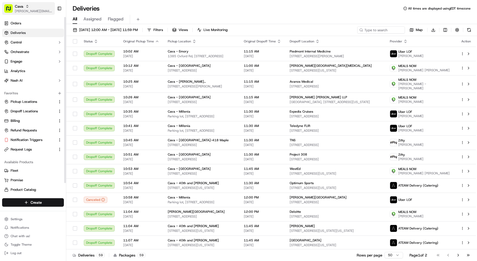
click at [22, 5] on span "Cava" at bounding box center [19, 6] width 8 height 5
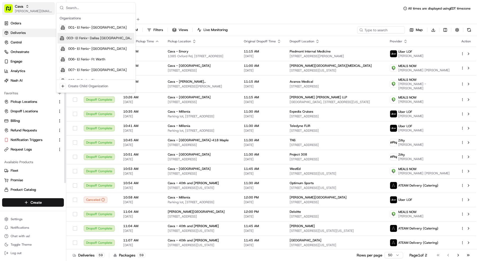
click at [34, 6] on div "Cava" at bounding box center [34, 6] width 38 height 5
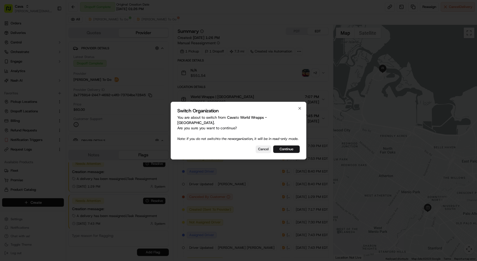
click at [289, 145] on div "Switch Organization You are about to switch from Cava to World Wrapps - Palo Al…" at bounding box center [238, 131] width 136 height 58
click at [289, 147] on button "Continue" at bounding box center [286, 148] width 26 height 7
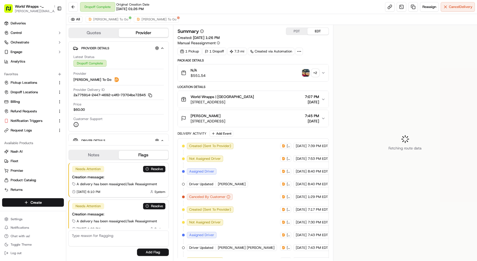
scroll to position [42, 0]
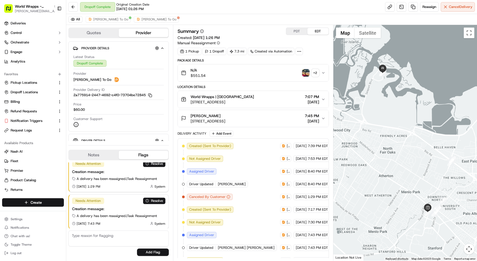
click at [124, 24] on div "All Ding Dong To Go Ding Dong To Go" at bounding box center [271, 19] width 410 height 11
click at [136, 19] on img at bounding box center [138, 19] width 4 height 4
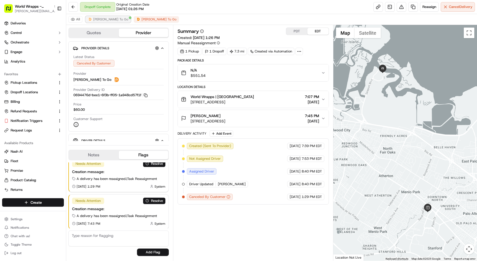
click at [103, 20] on span "Ding Dong To Go" at bounding box center [110, 19] width 35 height 4
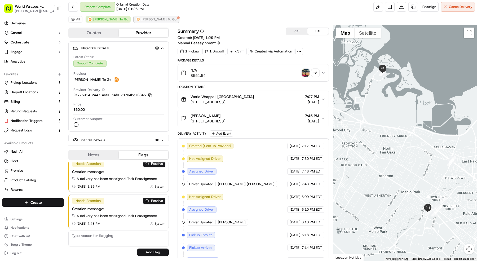
click at [141, 19] on span "Ding Dong To Go" at bounding box center [158, 19] width 35 height 4
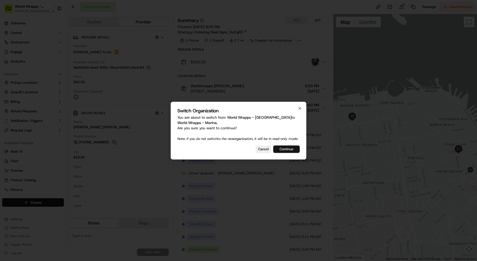
click at [290, 153] on button "Continue" at bounding box center [286, 148] width 26 height 7
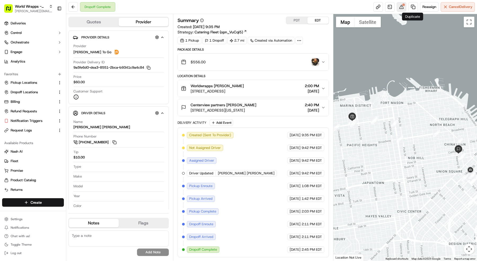
click at [402, 6] on button at bounding box center [401, 7] width 10 height 10
copy span "Worldwrapps"
drag, startPoint x: 191, startPoint y: 85, endPoint x: 213, endPoint y: 86, distance: 22.0
click at [213, 86] on span "Worldwrapps Andres Valbuena" at bounding box center [216, 85] width 53 height 5
copy span "Centerview partners Sherill Lim"
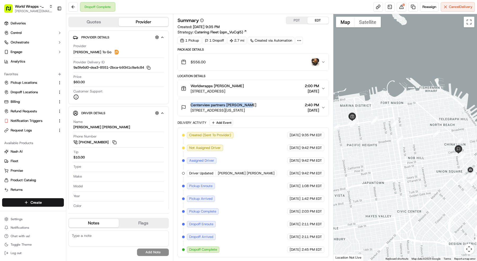
drag, startPoint x: 249, startPoint y: 105, endPoint x: 191, endPoint y: 104, distance: 57.7
click at [191, 104] on div "Centerview partners Sherill Lim" at bounding box center [223, 104] width 66 height 5
drag, startPoint x: 113, startPoint y: 124, endPoint x: 77, endPoint y: 128, distance: 36.0
click at [77, 128] on div "Name Yusef Saleh Yahya" at bounding box center [118, 124] width 90 height 10
click at [71, 128] on div "Driver Details Hidden ( 5 ) Name Yusef Saleh Yahya Phone Number +1 415 321 9442…" at bounding box center [118, 159] width 100 height 107
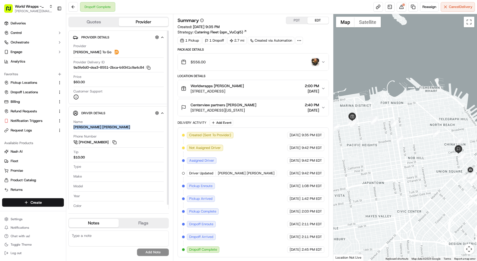
drag, startPoint x: 71, startPoint y: 128, endPoint x: 102, endPoint y: 128, distance: 30.7
click at [102, 128] on div "Driver Details Hidden ( 5 ) Name Yusef Saleh Yahya Phone Number +1 415 321 9442…" at bounding box center [118, 159] width 100 height 107
click at [110, 123] on div "Name Yusef Saleh Yahya" at bounding box center [118, 124] width 90 height 10
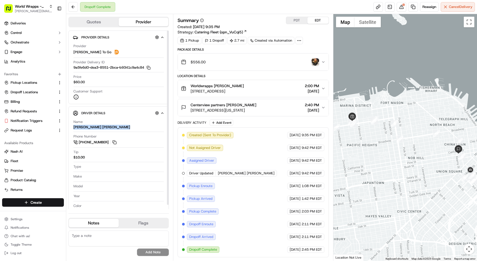
copy div "Yusef Saleh Yahya"
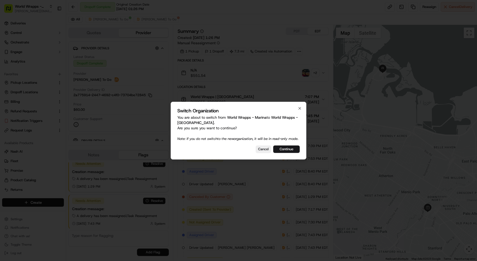
click at [267, 147] on div "Switch Organization You are about to switch from World Wrapps - Marina to World…" at bounding box center [238, 131] width 136 height 58
click at [263, 152] on button "Cancel" at bounding box center [262, 148] width 15 height 7
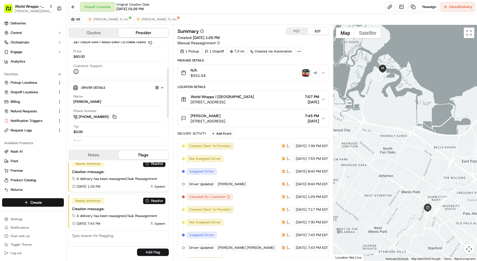
scroll to position [53, 0]
click at [33, 11] on span "[PERSON_NAME][EMAIL_ADDRESS][DOMAIN_NAME]" at bounding box center [34, 11] width 38 height 4
type input "The Nash"
click at [70, 24] on div "The Nashville" at bounding box center [95, 27] width 77 height 11
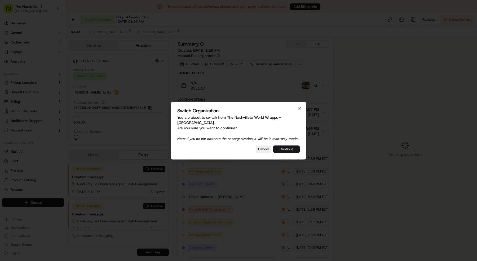
scroll to position [42, 0]
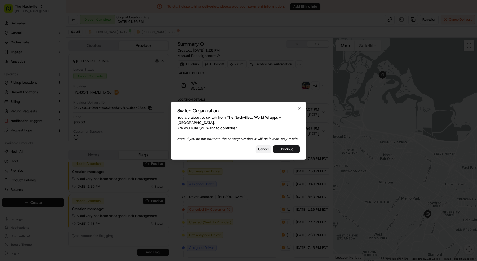
click at [266, 146] on button "Cancel" at bounding box center [262, 148] width 15 height 7
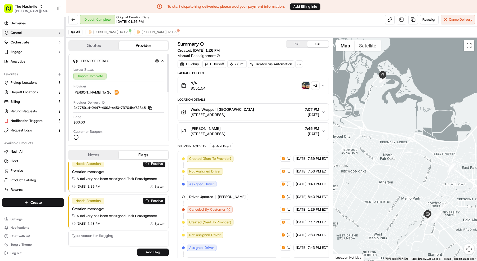
click at [23, 32] on button "Control" at bounding box center [33, 33] width 62 height 8
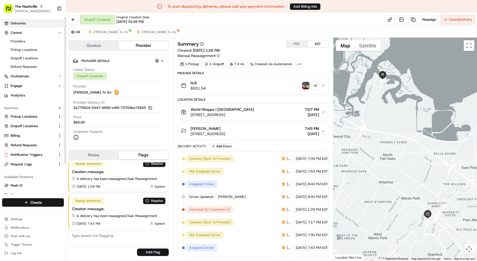
click at [20, 25] on span "Deliveries" at bounding box center [18, 23] width 15 height 5
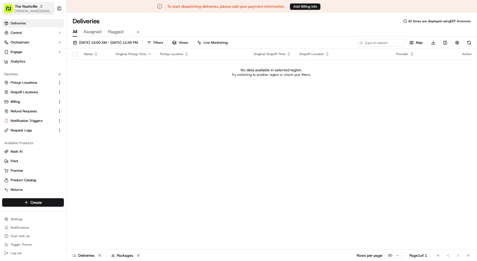
click at [32, 5] on span "The Nashville" at bounding box center [26, 6] width 23 height 5
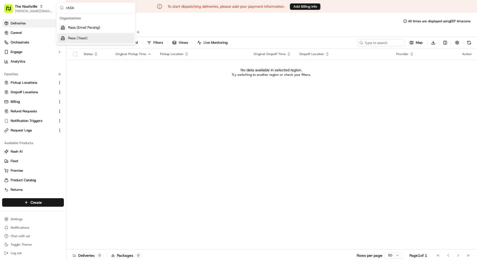
type input "rASA"
click at [108, 37] on div "Rasa (Toast)" at bounding box center [95, 38] width 77 height 11
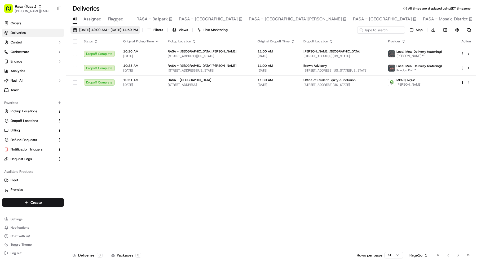
click at [102, 33] on button "09/19/2025 12:00 AM - 09/19/2025 11:59 PM" at bounding box center [105, 29] width 70 height 7
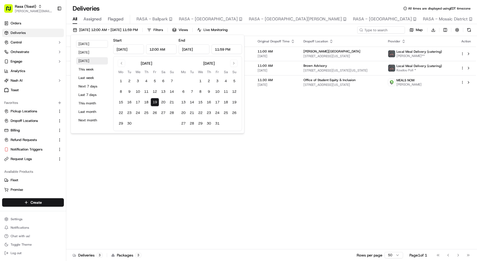
click at [98, 61] on button "Tomorrow" at bounding box center [92, 60] width 32 height 7
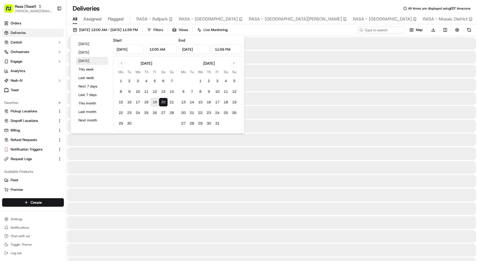
type input "Sep 20, 2025"
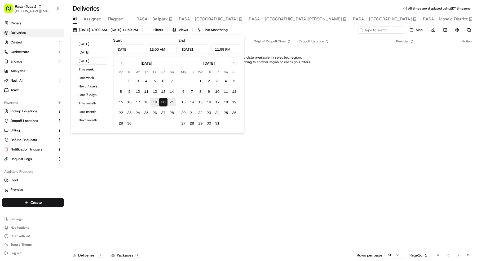
click at [171, 101] on button "21" at bounding box center [171, 102] width 8 height 8
type input "Sep 21, 2025"
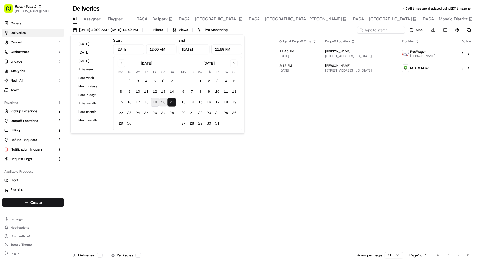
click at [162, 102] on button "20" at bounding box center [163, 102] width 8 height 8
type input "Sep 20, 2025"
click at [286, 158] on div "Status Original Pickup Time Pickup Location Original Dropoff Time Dropoff Locat…" at bounding box center [270, 142] width 409 height 213
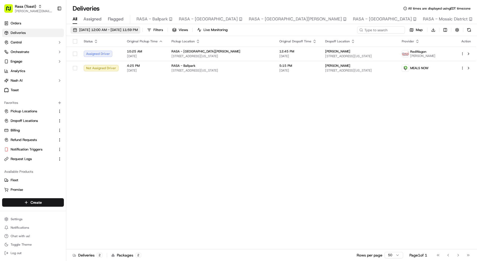
click at [86, 28] on span "09/20/2025 12:00 AM - 09/21/2025 11:59 PM" at bounding box center [108, 30] width 59 height 5
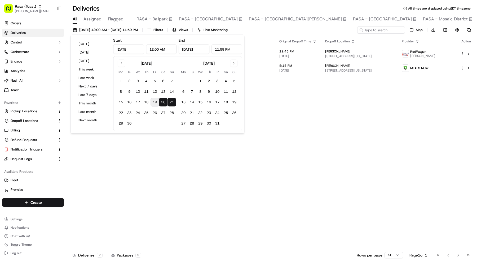
click at [154, 103] on button "19" at bounding box center [154, 102] width 8 height 8
type input "Sep 19, 2025"
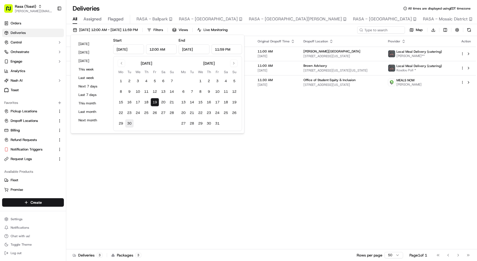
click at [130, 119] on button "30" at bounding box center [129, 123] width 8 height 8
type input "Sep 30, 2025"
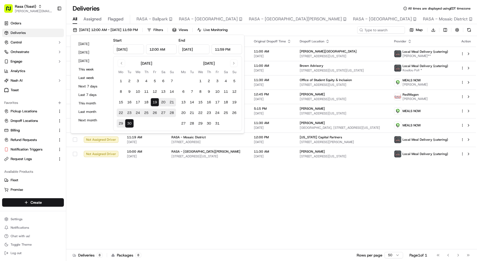
click at [253, 200] on div "Status Original Pickup Time Pickup Location Original Dropoff Time Dropoff Locat…" at bounding box center [270, 142] width 409 height 213
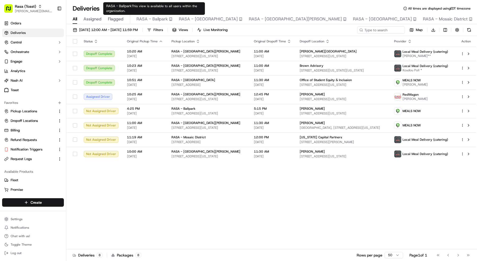
click at [147, 25] on div "09/19/2025 12:00 AM - 09/30/2025 11:59 PM Filters Views Live Monitoring Map Dow…" at bounding box center [271, 143] width 410 height 238
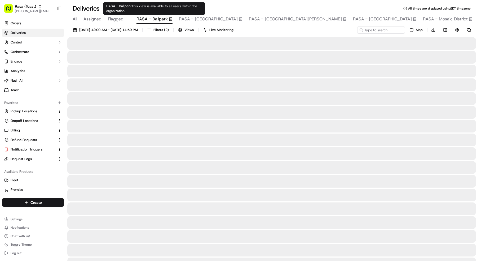
click at [147, 19] on span "RASA - Ballpark" at bounding box center [151, 19] width 31 height 6
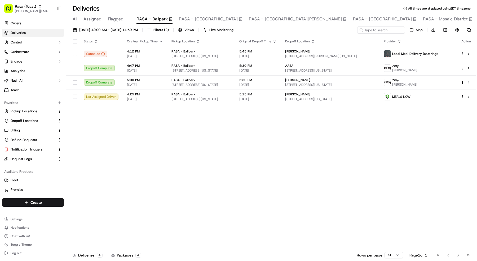
click at [200, 15] on button "RASA - National Landing" at bounding box center [211, 19] width 64 height 9
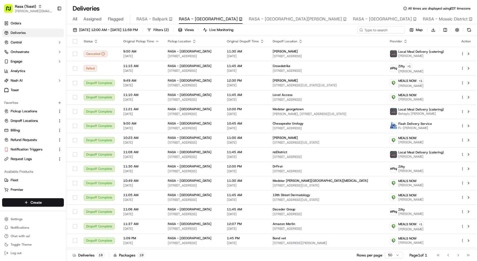
click at [72, 21] on div "All Assigned Flagged RASA - Ballpark RASA - National Landing RASA - Mount Verno…" at bounding box center [278, 19] width 424 height 9
click at [73, 20] on span "All" at bounding box center [75, 19] width 5 height 6
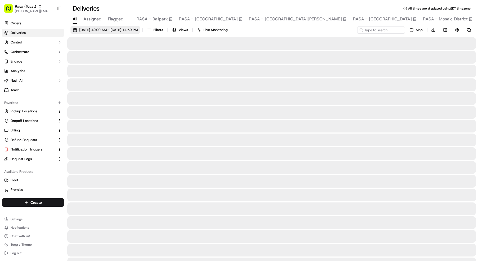
click at [88, 32] on span "09/01/2025 12:00 AM - 09/30/2025 11:59 PM" at bounding box center [108, 30] width 59 height 5
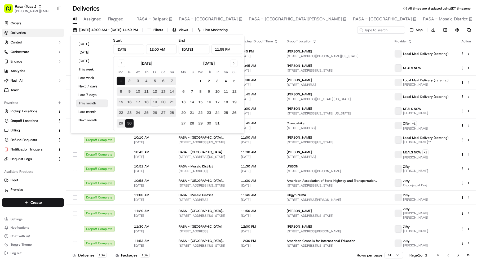
click at [93, 102] on button "This month" at bounding box center [92, 103] width 32 height 7
click at [210, 12] on div "Deliveries All times are displayed using EDT timezone" at bounding box center [271, 8] width 410 height 8
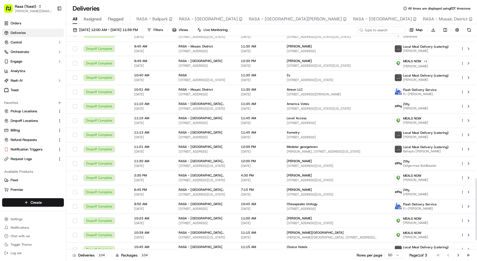
scroll to position [515, 0]
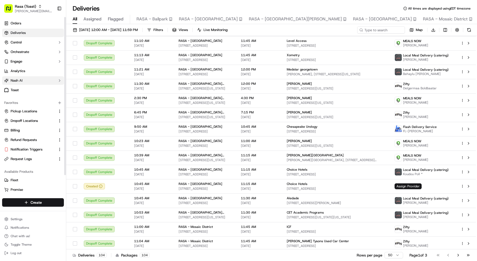
click at [22, 84] on button "Nash AI" at bounding box center [33, 80] width 62 height 8
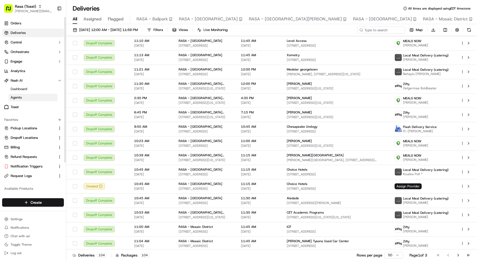
click at [18, 99] on span "Agents" at bounding box center [16, 97] width 11 height 5
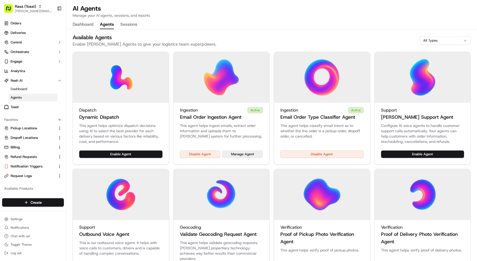
click at [246, 155] on button "Manage Agent" at bounding box center [242, 153] width 41 height 7
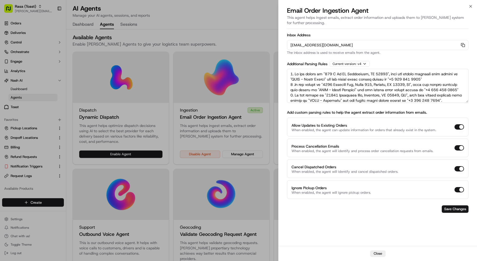
scroll to position [71, 0]
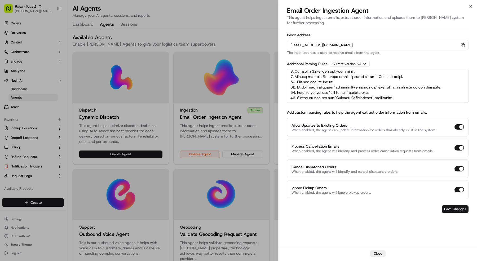
click at [234, 30] on div at bounding box center [238, 130] width 477 height 261
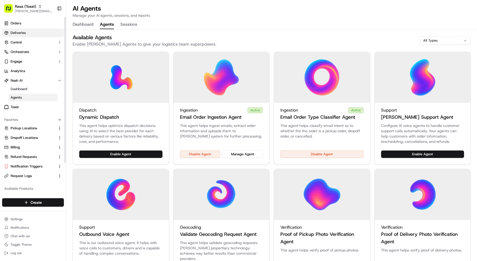
click at [21, 31] on span "Deliveries" at bounding box center [18, 32] width 15 height 5
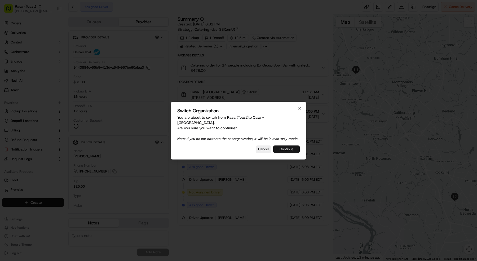
click at [285, 147] on button "Continue" at bounding box center [286, 148] width 26 height 7
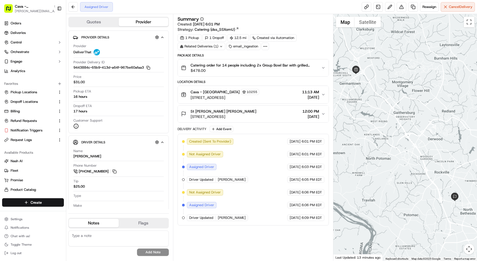
click at [240, 177] on span "[PERSON_NAME]" at bounding box center [232, 179] width 28 height 5
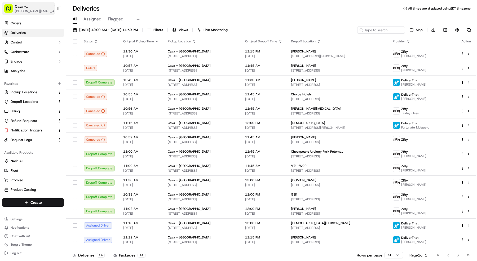
click at [36, 4] on span "Cava - [GEOGRAPHIC_DATA]" at bounding box center [33, 6] width 37 height 5
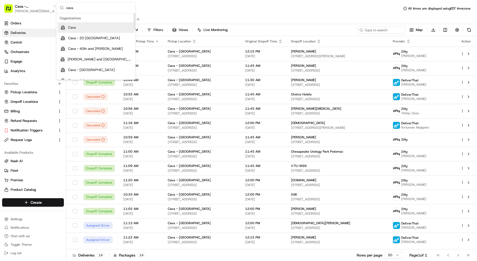
type input "cava"
click at [79, 24] on div "Cava" at bounding box center [95, 27] width 77 height 11
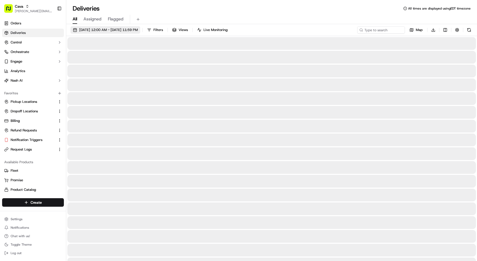
click at [117, 28] on span "09/01/2025 12:00 AM - 09/30/2025 11:59 PM" at bounding box center [108, 30] width 59 height 5
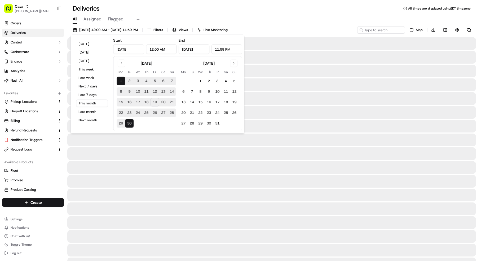
click at [102, 36] on div "Today Yesterday Tomorrow This week Last week Next 7 days Last 7 days This month…" at bounding box center [157, 84] width 174 height 99
click at [98, 41] on button "Today" at bounding box center [92, 43] width 32 height 7
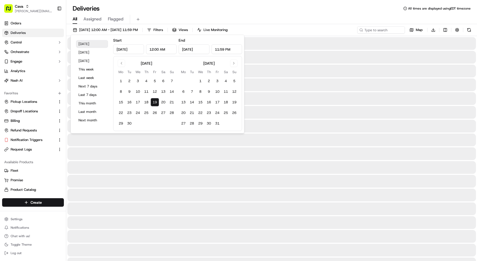
type input "Sep 19, 2025"
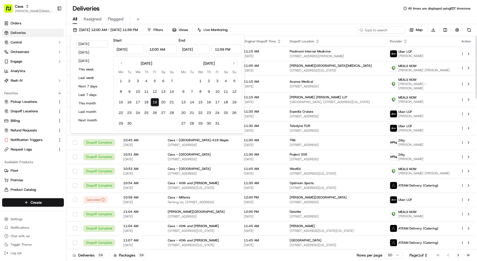
click at [407, 41] on icon "button" at bounding box center [405, 41] width 4 height 4
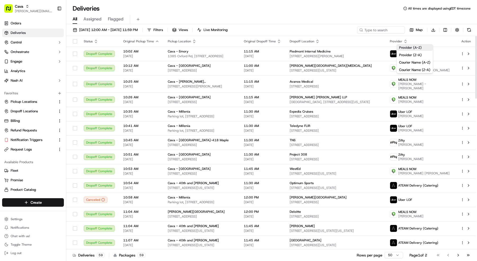
click at [413, 47] on button "Provider (A-Z)" at bounding box center [414, 47] width 36 height 6
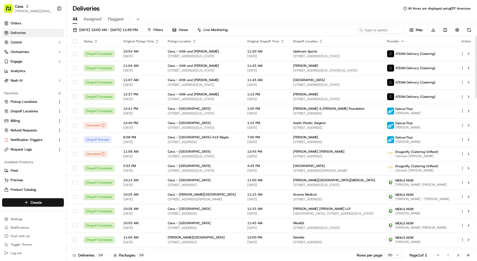
click at [133, 34] on div "09/19/2025 12:00 AM - 09/19/2025 11:59 PM Filters Views Live Monitoring Map Dow…" at bounding box center [271, 31] width 410 height 10
click at [132, 31] on span "[DATE] 12:00 AM - [DATE] 11:59 PM" at bounding box center [108, 30] width 59 height 5
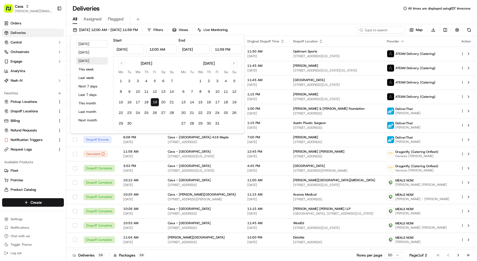
click at [97, 63] on button "[DATE]" at bounding box center [92, 60] width 32 height 7
type input "[DATE]"
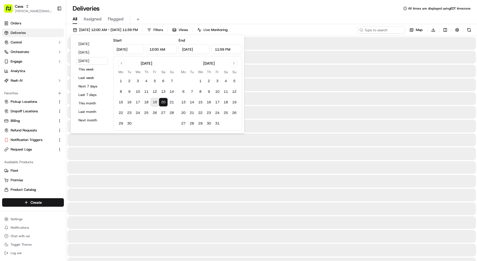
click at [155, 11] on div "Deliveries All times are displayed using EDT timezone" at bounding box center [271, 8] width 410 height 8
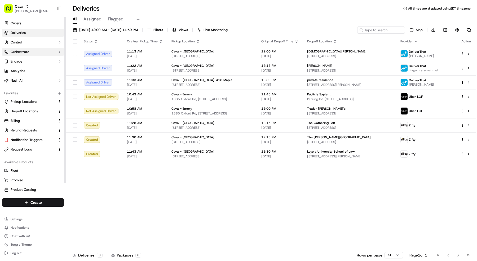
click at [42, 48] on button "Orchestrate" at bounding box center [33, 52] width 62 height 8
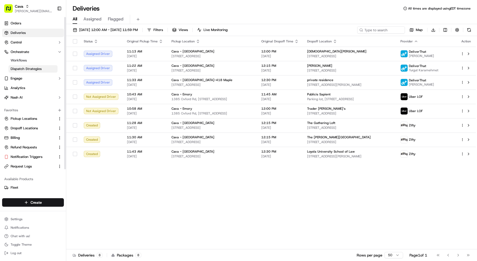
click at [37, 65] on link "Dispatch Strategies" at bounding box center [32, 68] width 49 height 7
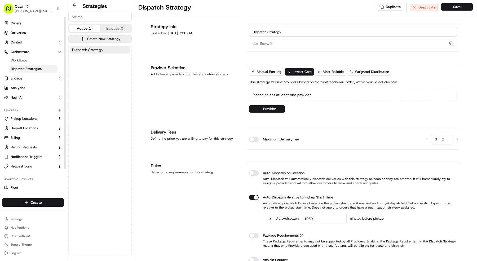
click at [48, 28] on ul "Orders Deliveries Control Orchestrate Workflows Dispatch Strategies Engage Anal…" at bounding box center [33, 60] width 62 height 83
click at [46, 31] on link "Deliveries" at bounding box center [33, 33] width 62 height 8
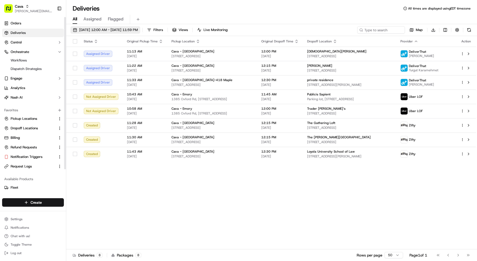
click at [88, 27] on button "[DATE] 12:00 AM - [DATE] 11:59 PM" at bounding box center [105, 29] width 70 height 7
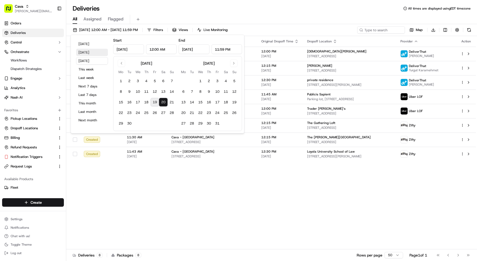
click at [91, 52] on button "[DATE]" at bounding box center [92, 52] width 32 height 7
type input "Sep 18, 2025"
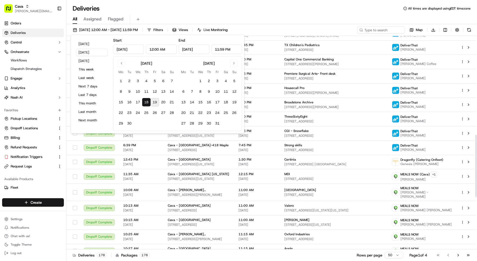
scroll to position [417, 0]
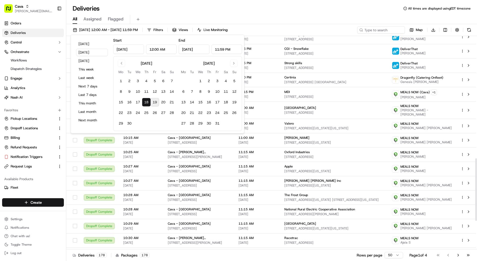
click at [311, 20] on div "All Assigned Flagged" at bounding box center [271, 19] width 410 height 9
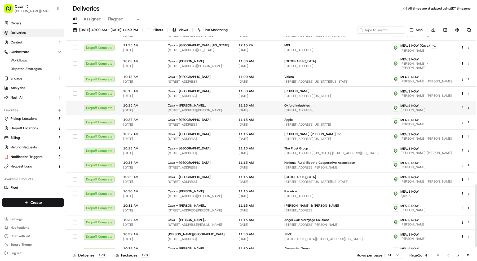
scroll to position [515, 0]
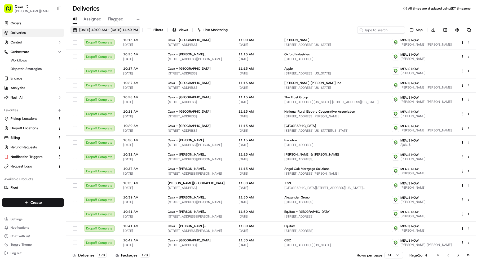
click at [123, 29] on span "09/18/2025 12:00 AM - 09/18/2025 11:59 PM" at bounding box center [108, 30] width 59 height 5
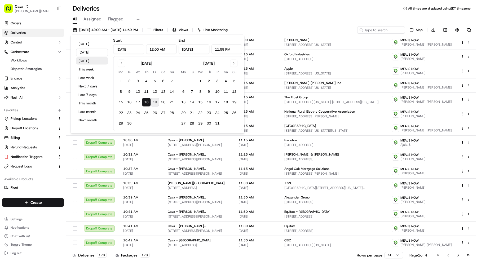
click at [97, 62] on button "[DATE]" at bounding box center [92, 60] width 32 height 7
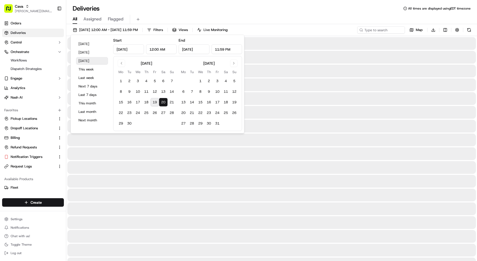
type input "[DATE]"
click at [168, 13] on div "All Assigned Flagged" at bounding box center [271, 18] width 410 height 11
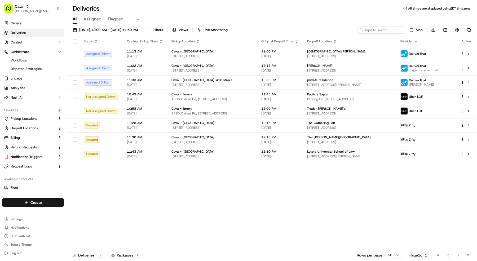
click at [32, 16] on div "Cava mariam@usenash.com Toggle Sidebar" at bounding box center [33, 8] width 66 height 17
click at [32, 9] on span "[PERSON_NAME][EMAIL_ADDRESS][DOMAIN_NAME]" at bounding box center [34, 11] width 38 height 4
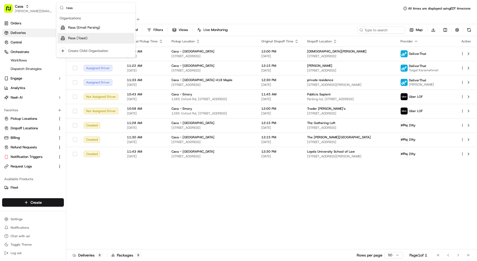
type input "rasa"
click at [79, 33] on div "Rasa (Toast)" at bounding box center [95, 38] width 77 height 11
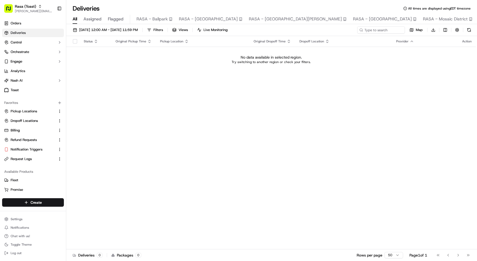
click at [79, 33] on button "[DATE] 12:00 AM - [DATE] 11:59 PM" at bounding box center [105, 29] width 70 height 7
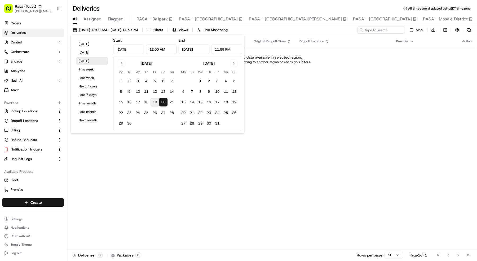
click at [85, 61] on button "[DATE]" at bounding box center [92, 60] width 32 height 7
click at [91, 44] on button "[DATE]" at bounding box center [92, 43] width 32 height 7
type input "[DATE]"
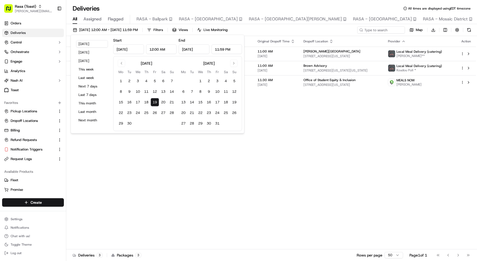
click at [118, 8] on div "Deliveries All times are displayed using EDT timezone" at bounding box center [271, 8] width 410 height 8
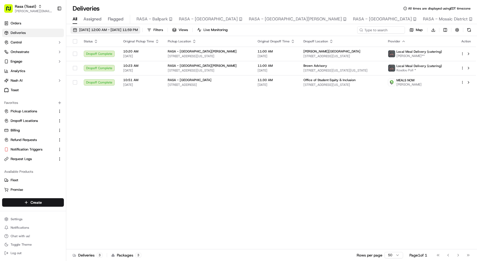
click at [112, 29] on span "09/19/2025 12:00 AM - 09/19/2025 11:59 PM" at bounding box center [108, 30] width 59 height 5
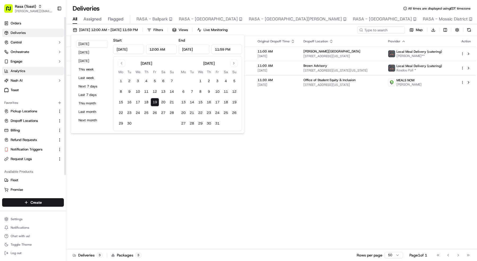
click at [45, 72] on link "Analytics" at bounding box center [33, 71] width 62 height 8
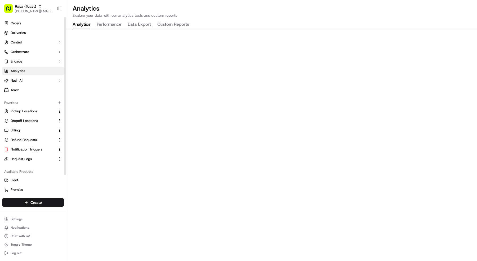
click at [103, 22] on button "Performance" at bounding box center [109, 24] width 25 height 9
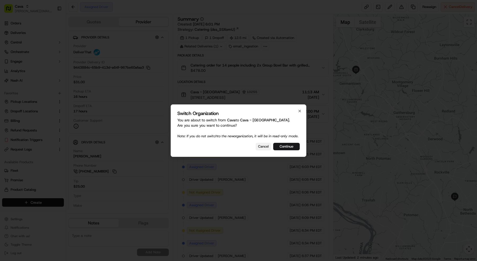
click at [269, 150] on button "Cancel" at bounding box center [262, 146] width 15 height 7
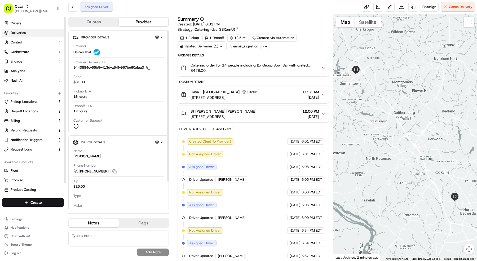
click at [49, 33] on link "Deliveries" at bounding box center [33, 33] width 62 height 8
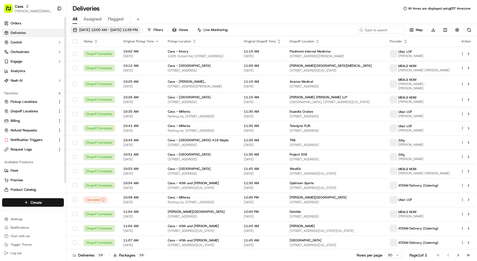
click at [127, 32] on span "09/19/2025 12:00 AM - 09/19/2025 11:59 PM" at bounding box center [108, 30] width 59 height 5
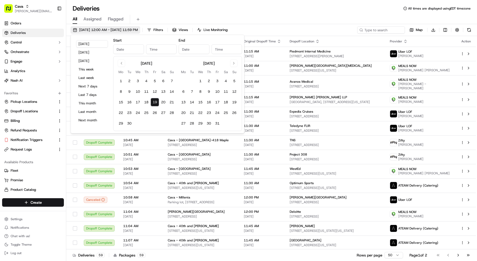
type input "Sep 19, 2025"
type input "12:00 AM"
type input "Sep 19, 2025"
type input "11:59 PM"
click at [161, 92] on button "13" at bounding box center [163, 91] width 8 height 8
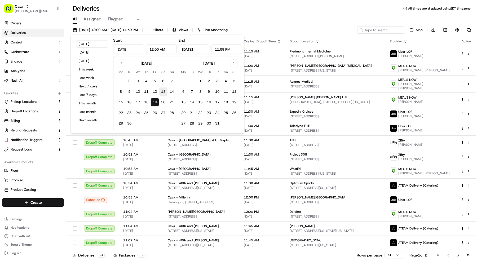
type input "Sep 13, 2025"
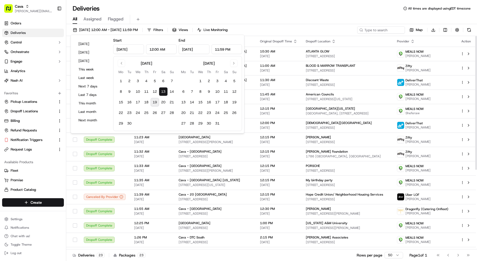
click at [414, 42] on icon "button" at bounding box center [412, 41] width 4 height 4
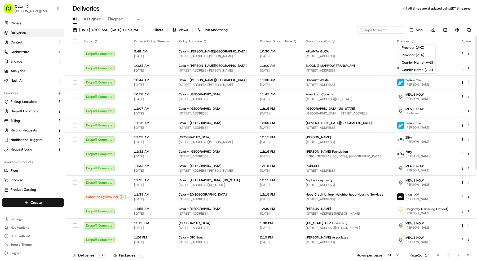
click at [410, 50] on div "Provider (A-Z) Provider (Z-A) Courier Name (A-Z) Courier Name (Z-A)" at bounding box center [417, 58] width 37 height 29
click at [410, 47] on button "Provider (A-Z)" at bounding box center [417, 47] width 36 height 6
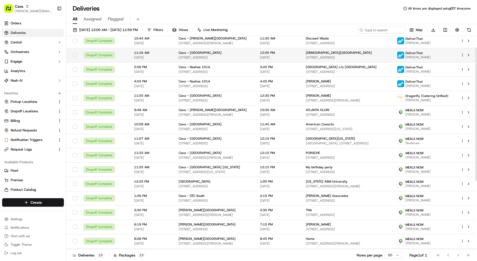
scroll to position [1, 0]
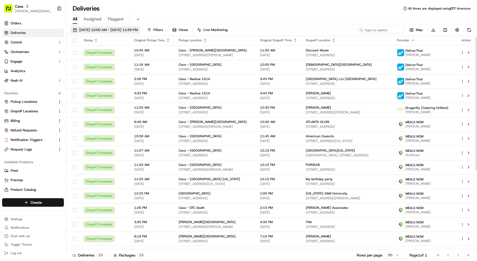
click at [111, 29] on span "09/13/2025 12:00 AM - 09/13/2025 11:59 PM" at bounding box center [108, 30] width 59 height 5
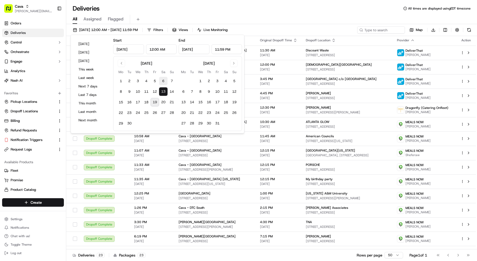
click at [162, 79] on button "6" at bounding box center [163, 81] width 8 height 8
type input "Sep 6, 2025"
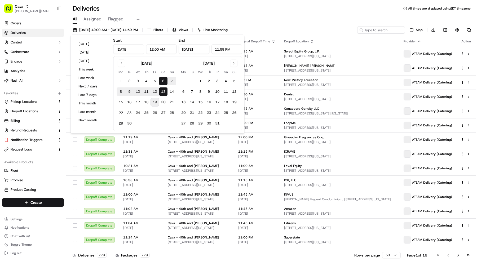
click at [162, 79] on button "6" at bounding box center [163, 81] width 8 height 8
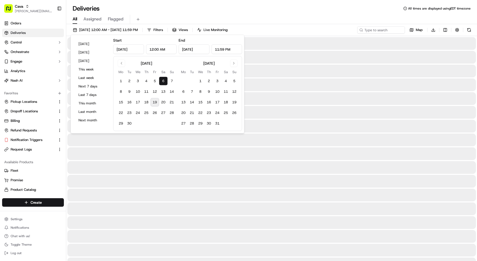
type input "Sep 6, 2025"
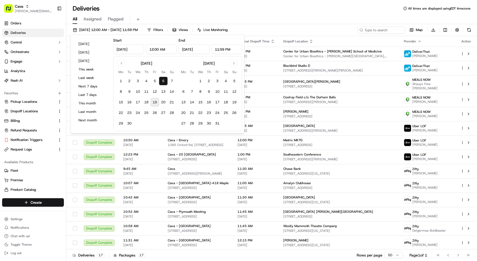
click at [268, 19] on div "All Assigned Flagged" at bounding box center [271, 19] width 410 height 9
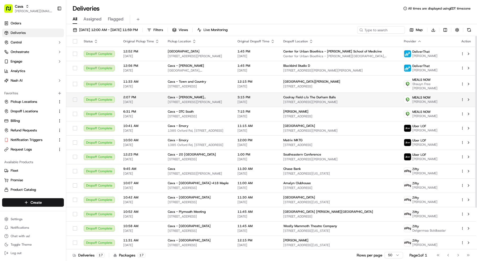
scroll to position [52, 0]
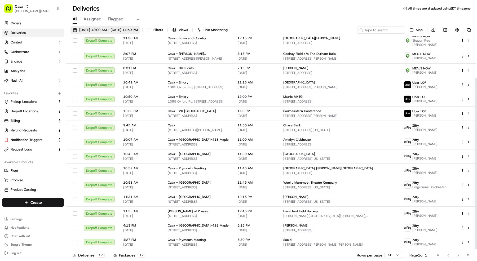
click at [138, 30] on span "09/06/2025 12:00 AM - 09/06/2025 11:59 PM" at bounding box center [108, 30] width 59 height 5
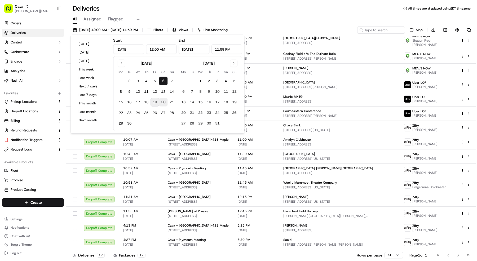
click at [165, 105] on button "20" at bounding box center [163, 102] width 8 height 8
type input "Sep 20, 2025"
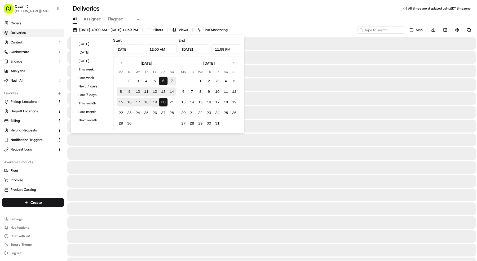
click at [165, 104] on button "20" at bounding box center [163, 102] width 8 height 8
type input "Sep 20, 2025"
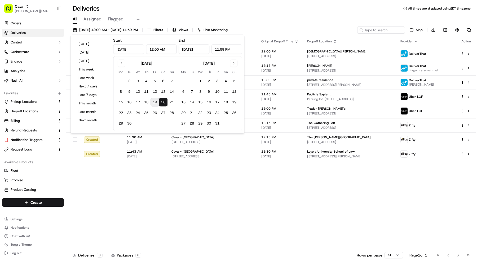
click at [166, 101] on button "20" at bounding box center [163, 102] width 8 height 8
click at [259, 22] on div "All Assigned Flagged" at bounding box center [271, 19] width 410 height 9
